Goal: Task Accomplishment & Management: Manage account settings

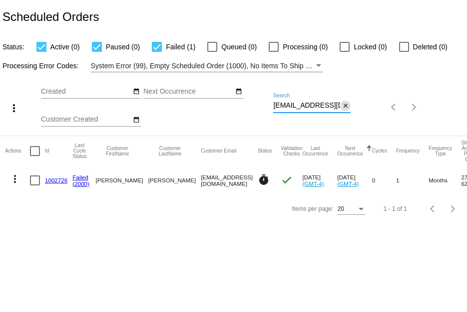
scroll to position [0, 17]
drag, startPoint x: 274, startPoint y: 102, endPoint x: 349, endPoint y: 108, distance: 75.1
click at [349, 108] on div "[EMAIL_ADDRESS][DOMAIN_NAME] Search close" at bounding box center [311, 102] width 77 height 19
paste input "arbara.[PERSON_NAME].2024"
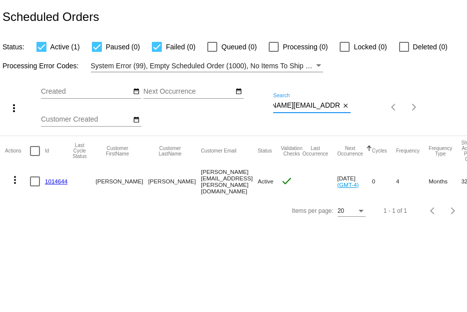
type input "[PERSON_NAME][EMAIL_ADDRESS][PERSON_NAME][DOMAIN_NAME]"
click at [51, 180] on link "1014644" at bounding box center [56, 181] width 22 height 6
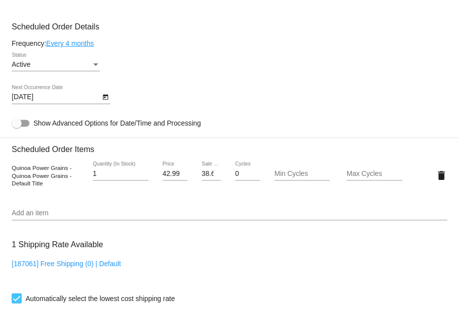
scroll to position [439, 0]
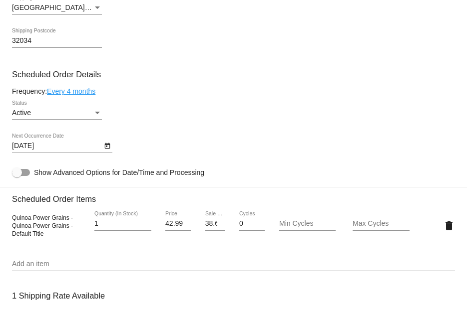
click at [82, 92] on link "Every 4 months" at bounding box center [71, 91] width 48 height 8
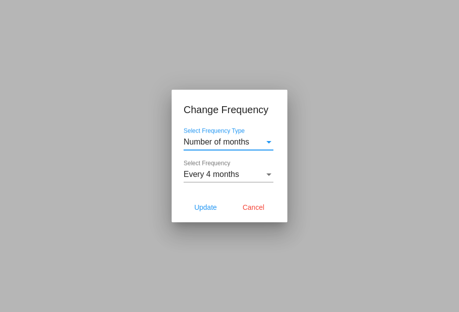
click at [257, 144] on div "Number of months" at bounding box center [224, 142] width 81 height 9
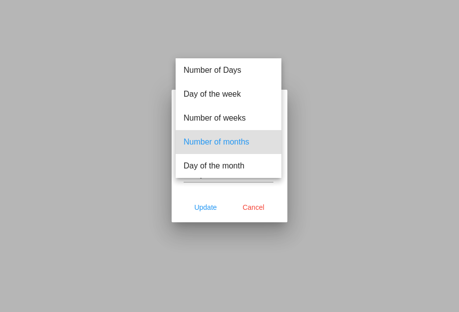
click at [257, 144] on span "Number of months" at bounding box center [229, 142] width 90 height 24
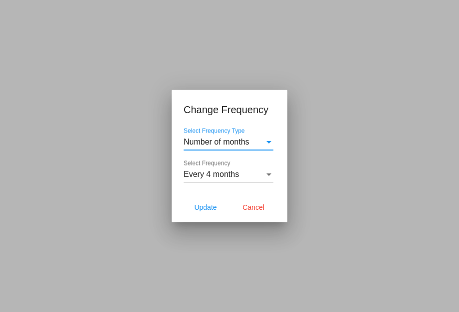
click at [253, 175] on div "Every 4 months" at bounding box center [224, 174] width 81 height 9
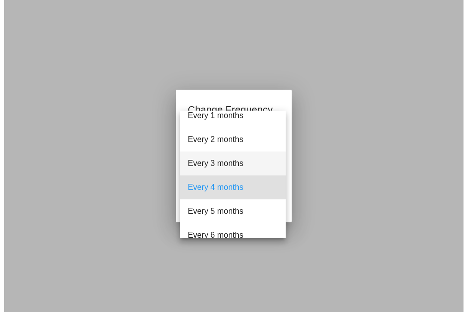
scroll to position [0, 0]
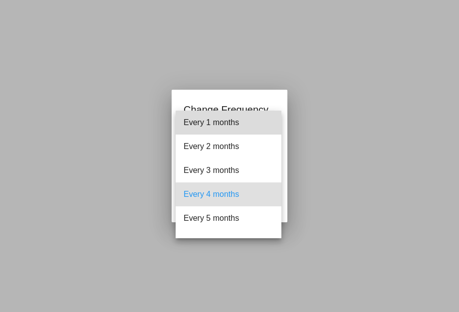
click at [240, 123] on span "Every 1 months" at bounding box center [229, 123] width 90 height 24
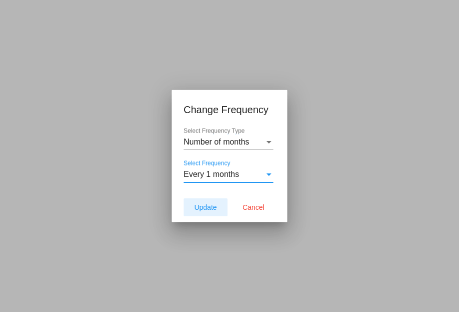
click at [204, 212] on button "Update" at bounding box center [206, 208] width 44 height 18
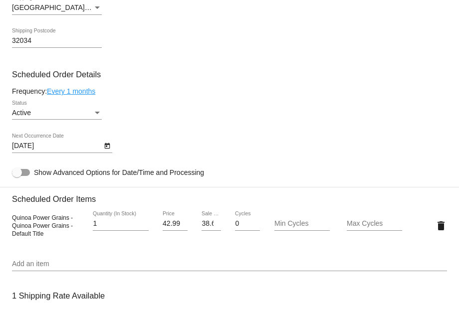
type input "[DATE]"
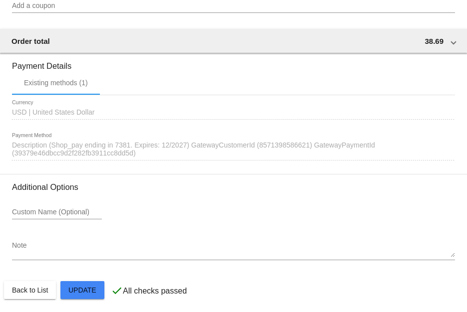
scroll to position [838, 0]
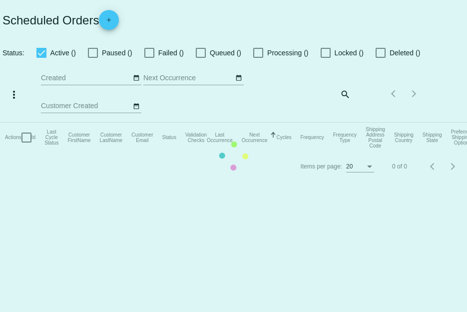
checkbox input "true"
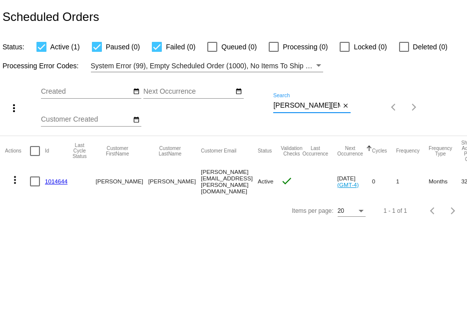
scroll to position [0, 37]
drag, startPoint x: 273, startPoint y: 103, endPoint x: 399, endPoint y: 97, distance: 126.4
click at [399, 97] on div "more_vert Aug Jan Feb Mar [DATE]" at bounding box center [233, 103] width 467 height 63
paste input "cairwin.[GEOGRAPHIC_DATA]"
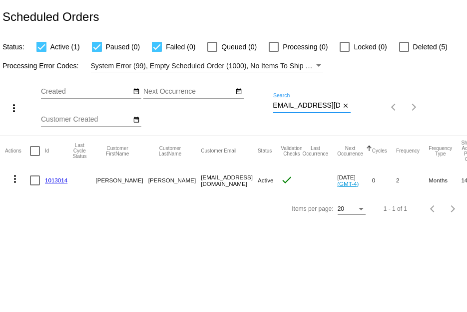
type input "[EMAIL_ADDRESS][DOMAIN_NAME]"
click at [55, 178] on link "1013014" at bounding box center [56, 180] width 22 height 6
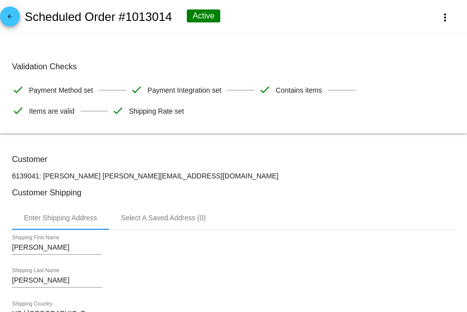
scroll to position [349, 0]
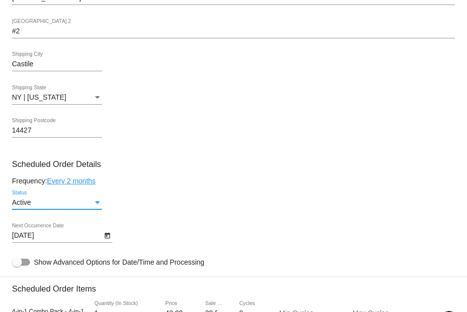
click at [84, 202] on div "Active" at bounding box center [52, 203] width 81 height 8
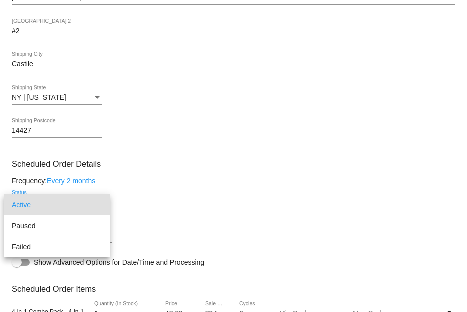
click at [84, 202] on span "Active" at bounding box center [57, 205] width 90 height 21
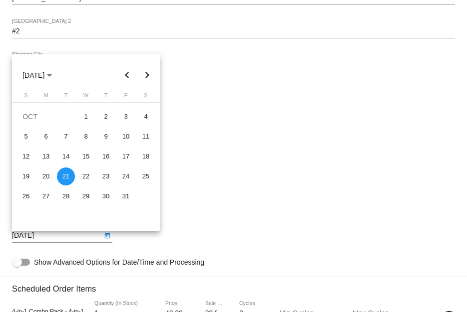
click at [70, 235] on body "arrow_back Scheduled Order #1013014 Active more_vert Validation Checks check Pa…" at bounding box center [233, 156] width 467 height 312
click at [147, 80] on button "Next month" at bounding box center [147, 75] width 20 height 20
click at [107, 178] on div "20" at bounding box center [106, 177] width 18 height 18
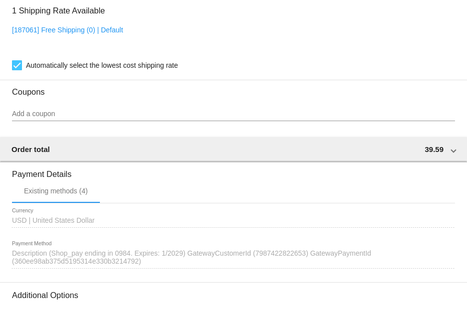
scroll to position [489, 0]
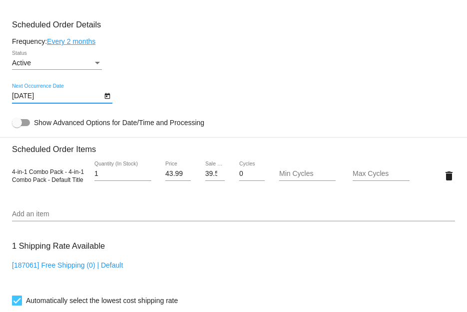
click at [107, 101] on icon "Open calendar" at bounding box center [107, 96] width 7 height 12
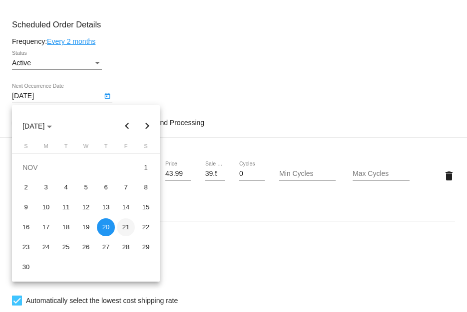
click at [127, 233] on div "21" at bounding box center [126, 228] width 18 height 18
click at [100, 99] on body "arrow_back Scheduled Order #1013014 Active more_vert Validation Checks check Pa…" at bounding box center [233, 156] width 467 height 312
click at [145, 121] on button "Next month" at bounding box center [147, 126] width 20 height 20
click at [27, 246] on div "21" at bounding box center [26, 248] width 18 height 18
type input "[DATE]"
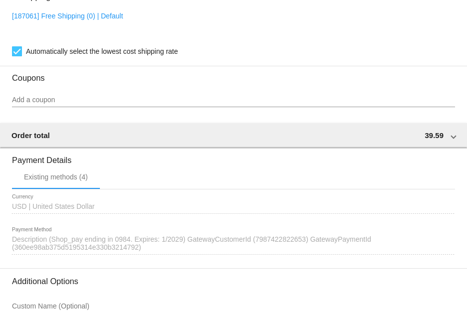
scroll to position [838, 0]
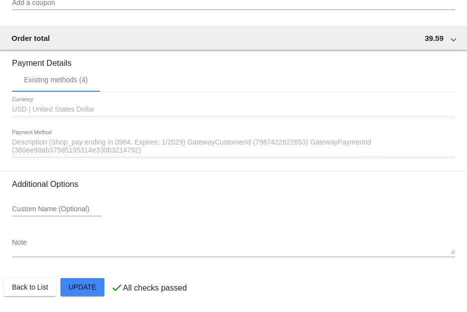
click at [85, 285] on div at bounding box center [233, 156] width 467 height 312
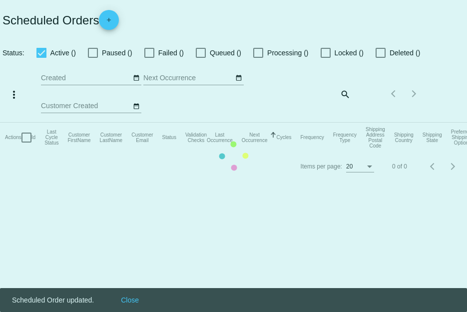
checkbox input "true"
